Goal: Task Accomplishment & Management: Manage account settings

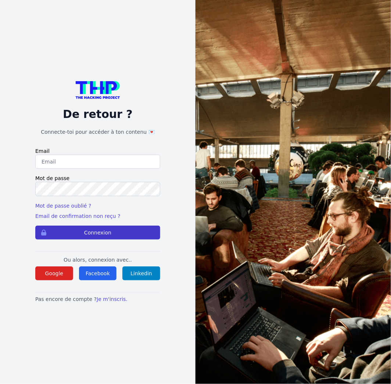
type input "[PERSON_NAME][EMAIL_ADDRESS][DOMAIN_NAME]"
drag, startPoint x: 82, startPoint y: 234, endPoint x: 98, endPoint y: 228, distance: 17.2
click at [82, 234] on button "Connexion" at bounding box center [97, 233] width 125 height 14
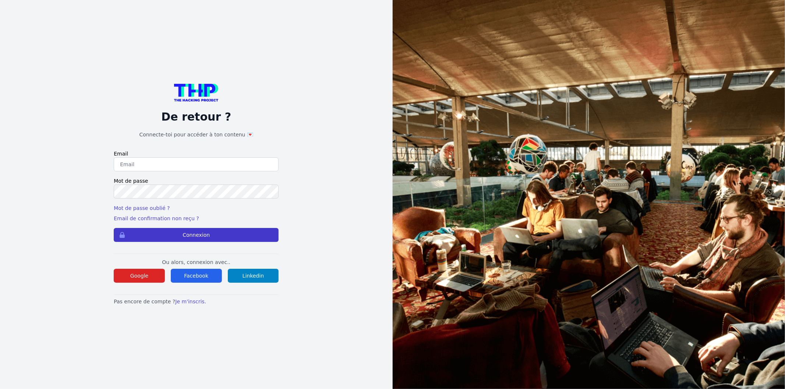
type input "[PERSON_NAME][EMAIL_ADDRESS][DOMAIN_NAME]"
click at [181, 235] on button "Connexion" at bounding box center [196, 235] width 165 height 14
